Goal: Task Accomplishment & Management: Use online tool/utility

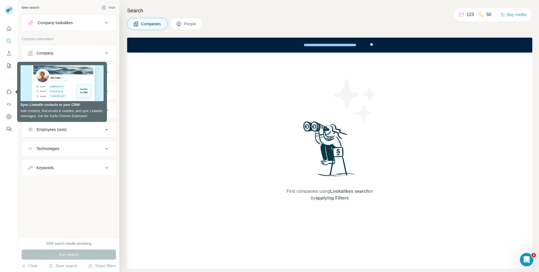
click at [46, 53] on div "Company" at bounding box center [44, 53] width 17 height 6
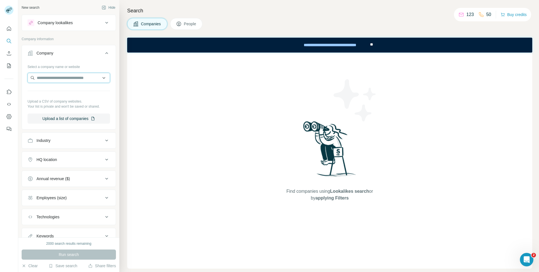
click at [66, 79] on input "text" at bounding box center [69, 78] width 83 height 10
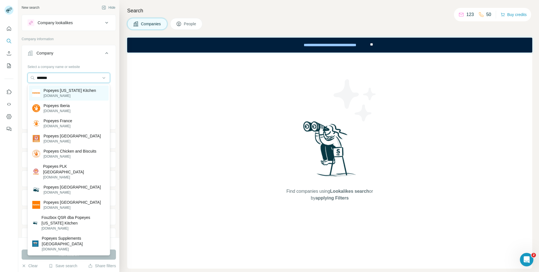
type input "*******"
click at [86, 88] on p "Popeyes [US_STATE] Kitchen" at bounding box center [70, 91] width 52 height 6
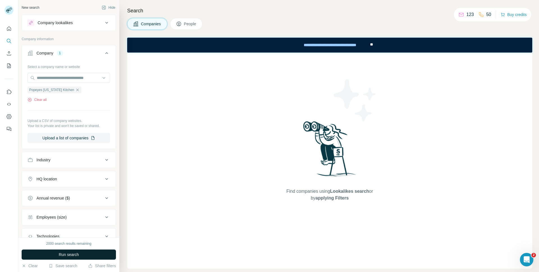
click at [67, 252] on span "Run search" at bounding box center [69, 254] width 20 height 6
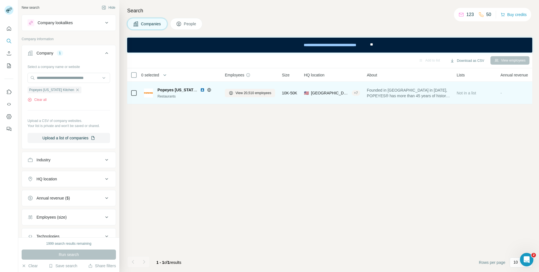
click at [179, 91] on span "Popeyes [US_STATE] Kitchen" at bounding box center [184, 90] width 55 height 4
click at [197, 100] on div "Popeyes [US_STATE] Kitchen Restaurants" at bounding box center [181, 92] width 74 height 15
click at [188, 97] on div "Restaurants" at bounding box center [187, 96] width 61 height 5
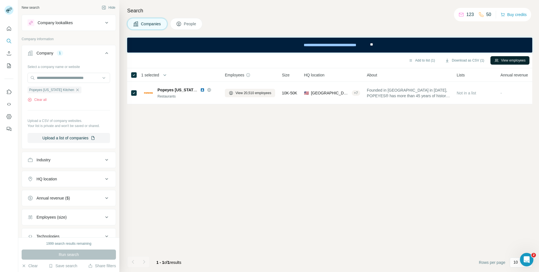
click at [517, 61] on button "View employees" at bounding box center [509, 60] width 39 height 8
